Goal: Task Accomplishment & Management: Complete application form

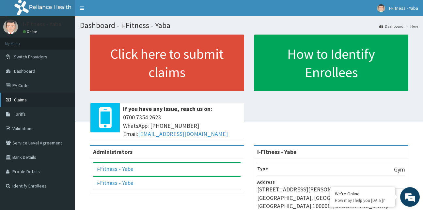
click at [21, 99] on span "Claims" at bounding box center [20, 100] width 13 height 6
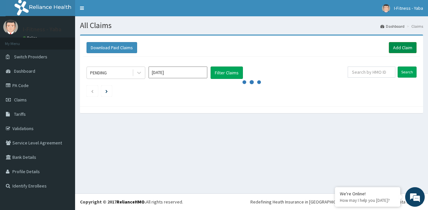
click at [394, 48] on link "Add Claim" at bounding box center [403, 47] width 28 height 11
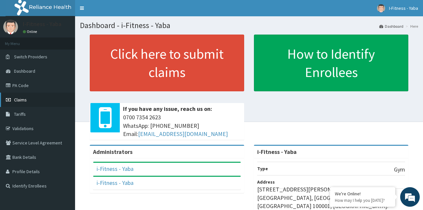
click at [19, 99] on span "Claims" at bounding box center [20, 100] width 13 height 6
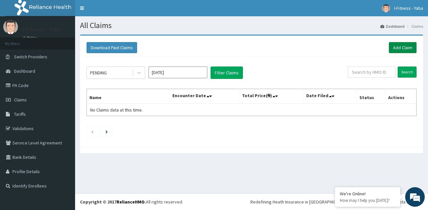
click at [395, 52] on link "Add Claim" at bounding box center [403, 47] width 28 height 11
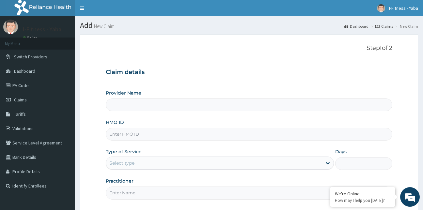
type input "i-Fitness - Yaba"
type input "1"
click at [185, 134] on input "HMO ID" at bounding box center [249, 134] width 287 height 13
paste input "VMM/10016/A"
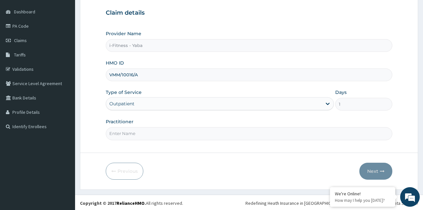
scroll to position [61, 0]
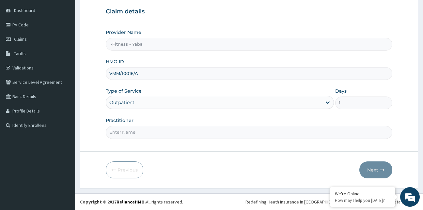
type input "VMM/10016/A"
click at [168, 126] on input "Practitioner" at bounding box center [249, 132] width 287 height 13
type input "PHILOMENA IREK"
click at [370, 168] on button "Next" at bounding box center [375, 170] width 33 height 17
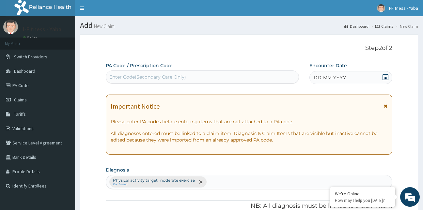
click at [162, 74] on div "Enter Code(Secondary Care Only)" at bounding box center [147, 77] width 77 height 7
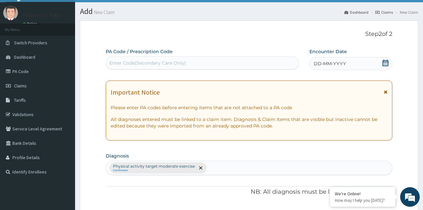
scroll to position [22, 0]
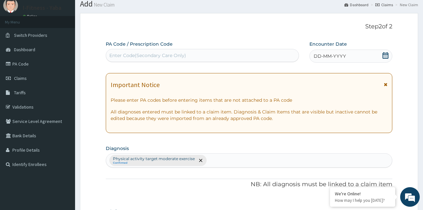
paste input "PA/F902E4"
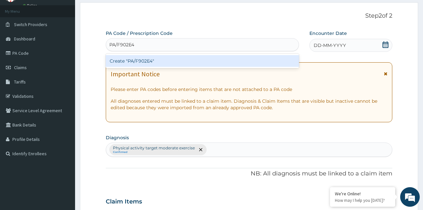
scroll to position [5, 0]
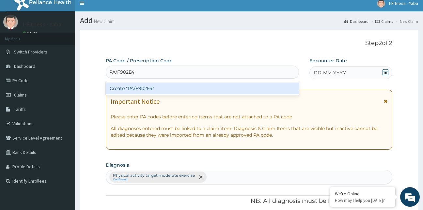
type input "PA/F902E4"
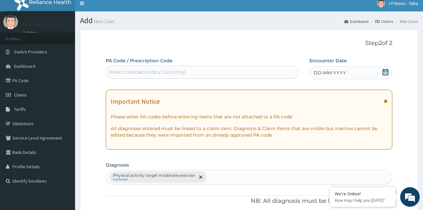
click at [179, 72] on div "Enter Code(Secondary Care Only)" at bounding box center [147, 72] width 77 height 7
click at [161, 68] on div "Enter Code(Secondary Care Only)" at bounding box center [202, 72] width 193 height 10
paste input "PA/F902E4"
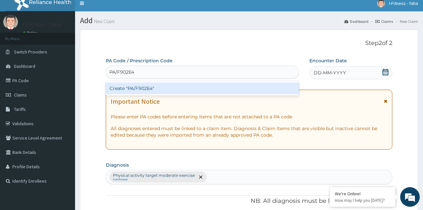
type input "PA/F902E4"
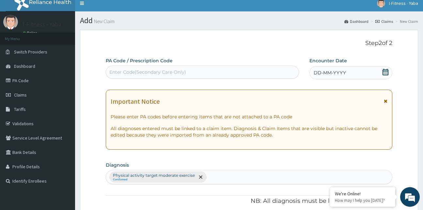
click at [325, 73] on span "DD-MM-YYYY" at bounding box center [330, 72] width 32 height 7
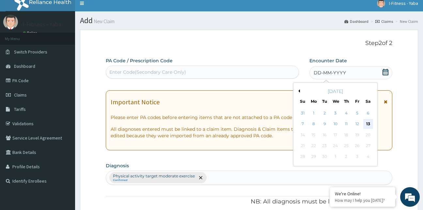
click at [366, 122] on div "13" at bounding box center [368, 124] width 10 height 10
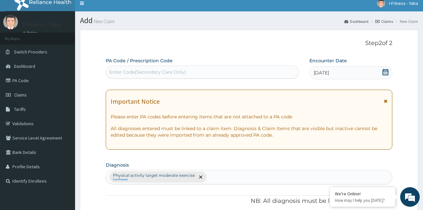
click at [190, 66] on div "Enter Code(Secondary Care Only)" at bounding box center [202, 72] width 193 height 13
paste input "PA/F902E4"
type input "PA/F902E4"
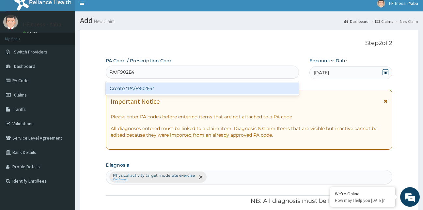
click at [148, 86] on div "Create "PA/F902E4"" at bounding box center [202, 89] width 193 height 12
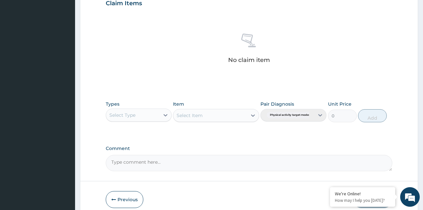
scroll to position [231, 0]
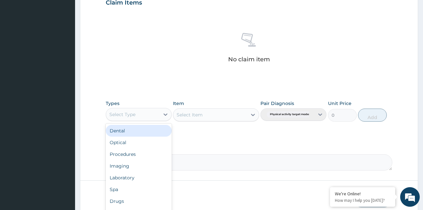
click at [123, 114] on div "Select Type" at bounding box center [122, 114] width 26 height 7
type input "G"
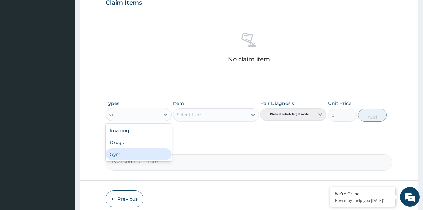
click at [117, 156] on div "Gym" at bounding box center [139, 154] width 66 height 12
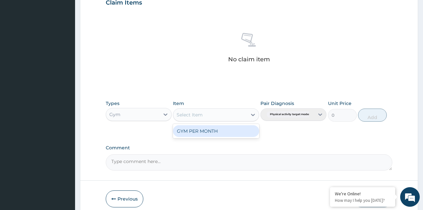
click at [199, 112] on div "Select Item" at bounding box center [190, 115] width 26 height 7
click at [208, 131] on div "GYM PER MONTH" at bounding box center [216, 131] width 86 height 12
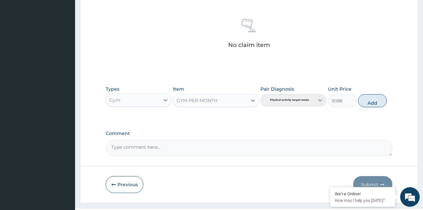
scroll to position [260, 0]
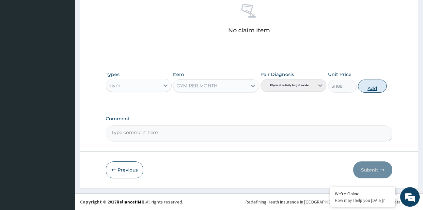
click at [370, 87] on button "Add" at bounding box center [372, 86] width 29 height 13
type input "0"
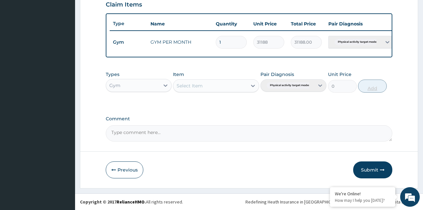
scroll to position [234, 0]
click at [369, 169] on button "Submit" at bounding box center [372, 170] width 39 height 17
